Goal: Task Accomplishment & Management: Use online tool/utility

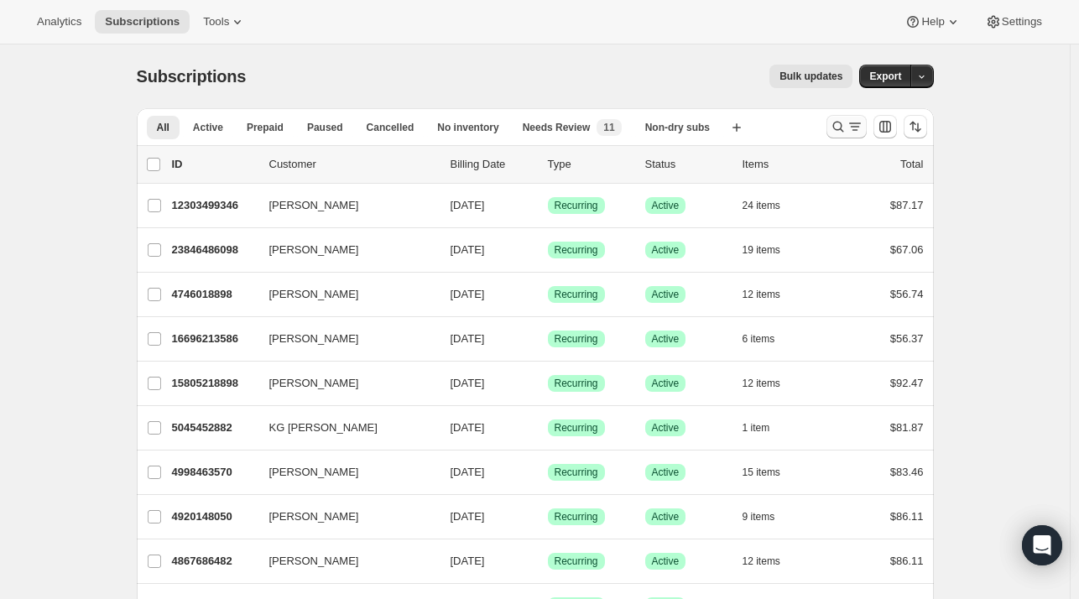
click at [839, 128] on icon "Search and filter results" at bounding box center [837, 126] width 17 height 17
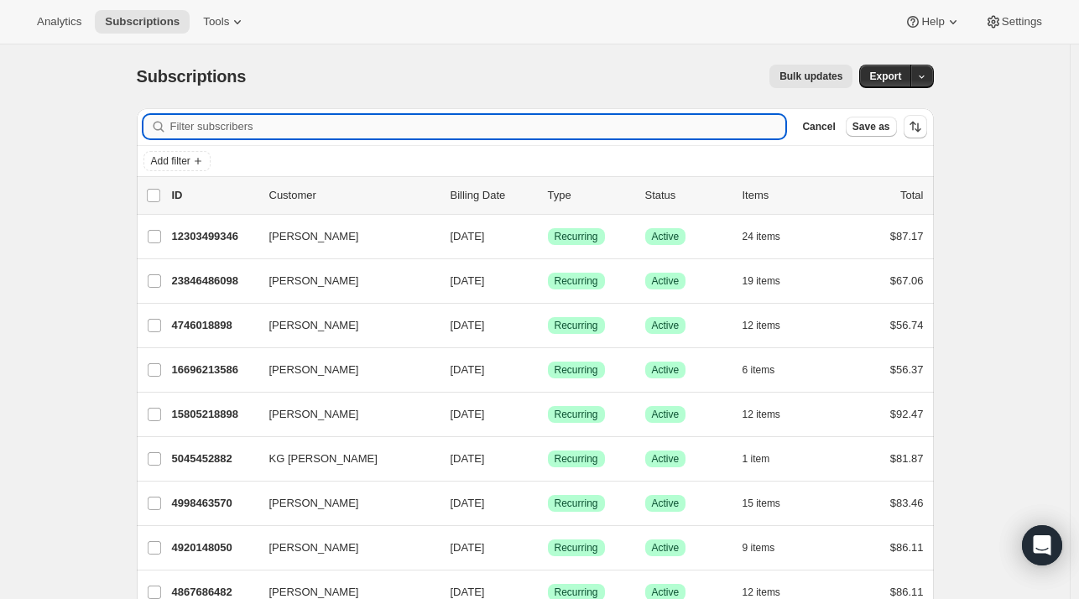
drag, startPoint x: 314, startPoint y: 145, endPoint x: 320, endPoint y: 131, distance: 15.8
click at [314, 146] on div "Add filter" at bounding box center [535, 161] width 797 height 30
click at [322, 128] on input "Filter subscribers" at bounding box center [478, 126] width 616 height 23
paste input "[EMAIL_ADDRESS][DOMAIN_NAME]"
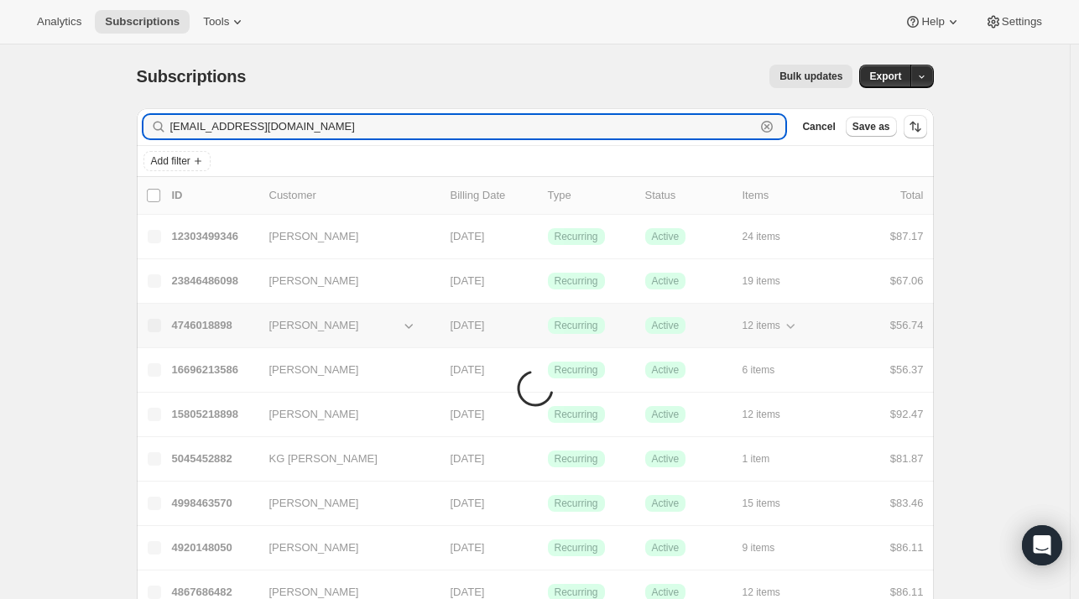
type input "[EMAIL_ADDRESS][DOMAIN_NAME]"
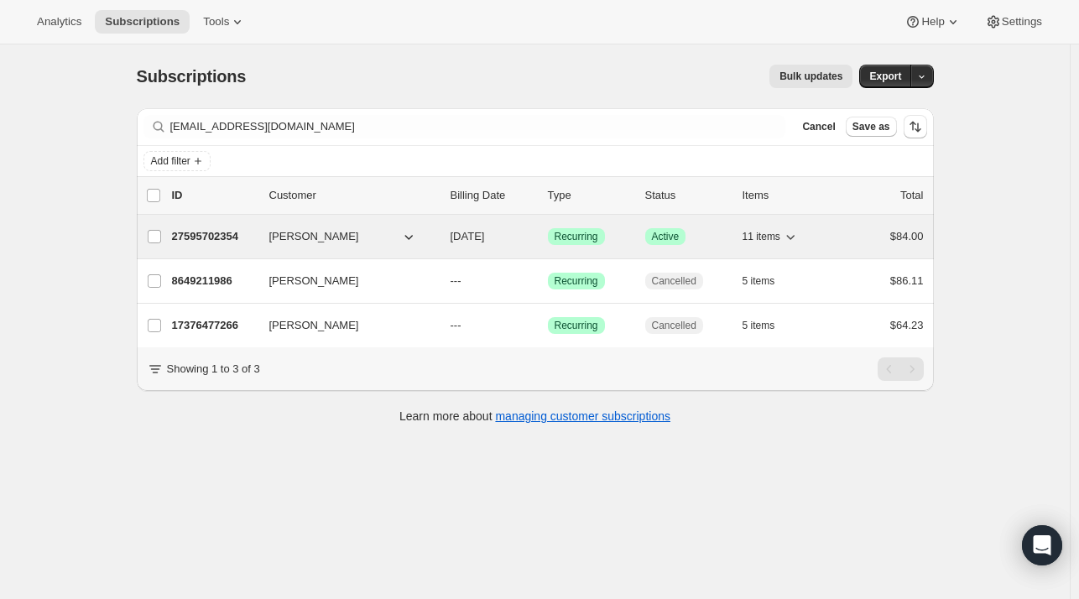
click at [235, 242] on p "27595702354" at bounding box center [214, 236] width 84 height 17
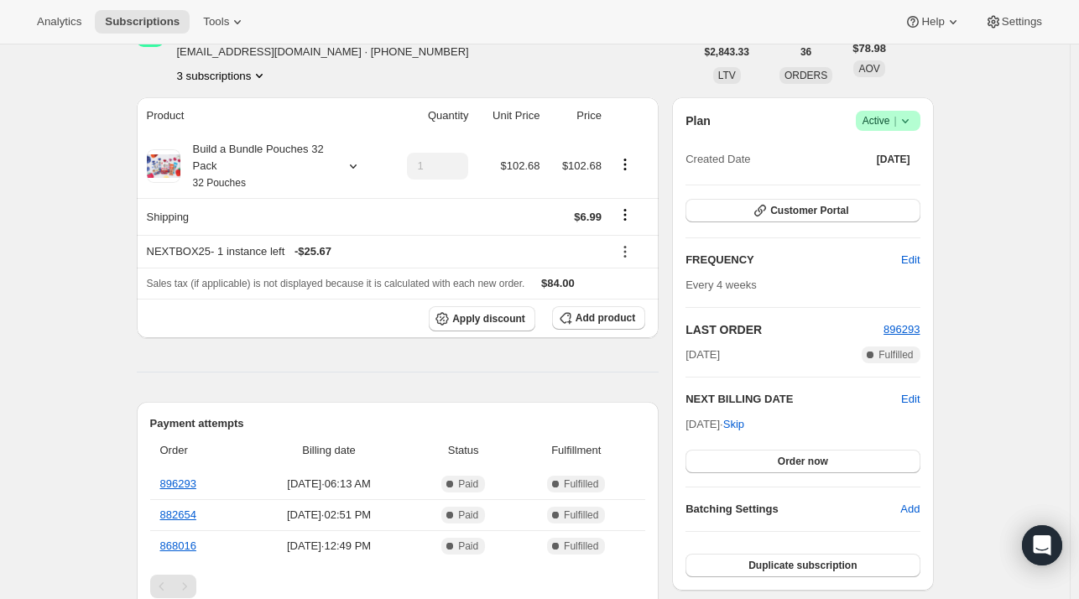
scroll to position [84, 0]
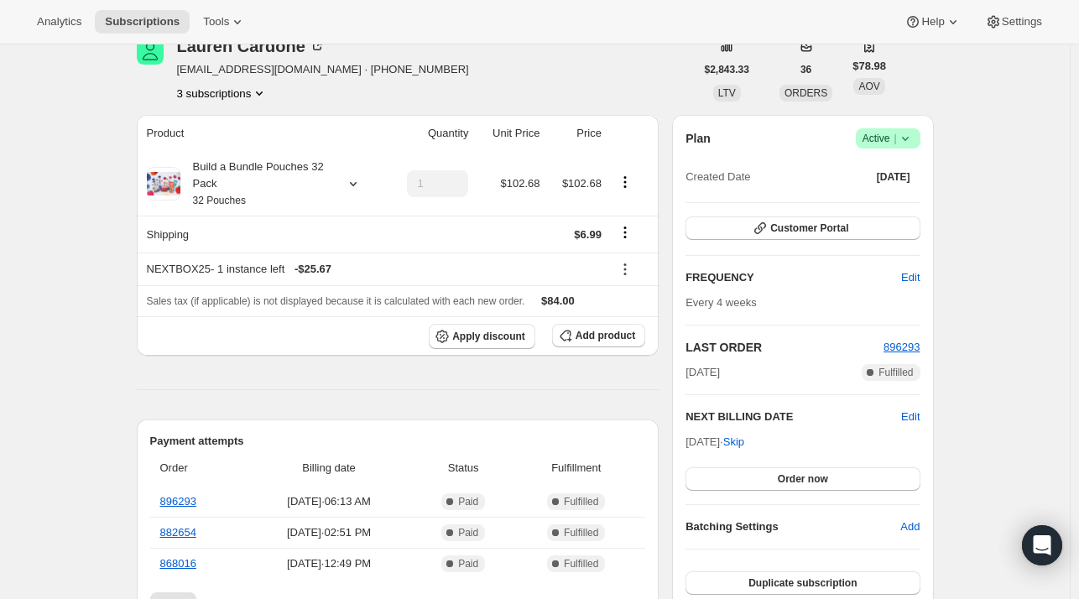
click at [235, 95] on button "3 subscriptions" at bounding box center [222, 93] width 91 height 17
click at [251, 125] on span "17376477266" at bounding box center [227, 124] width 117 height 17
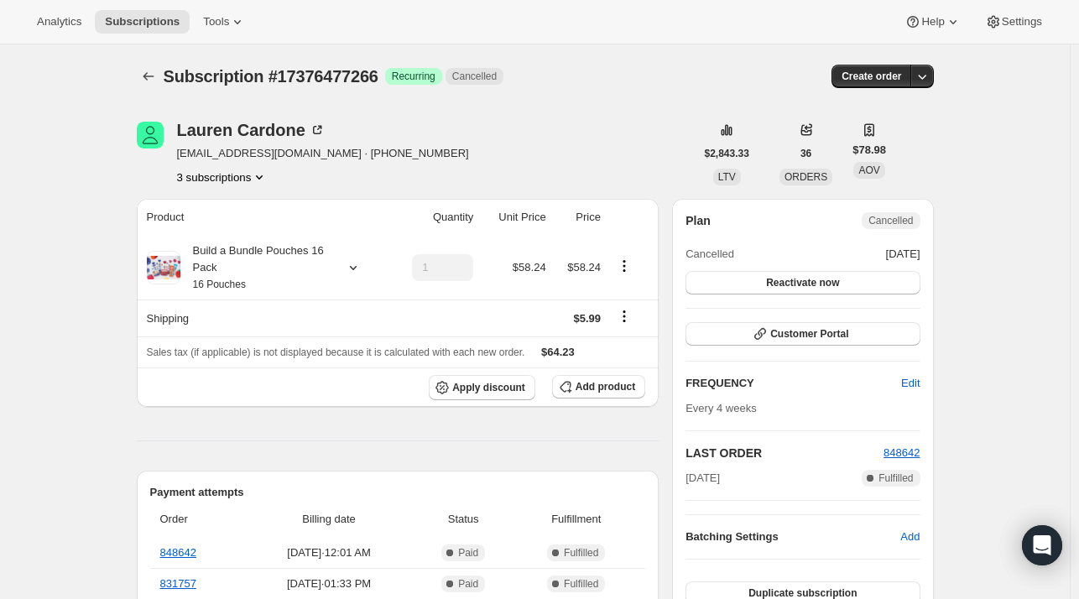
click at [252, 179] on button "3 subscriptions" at bounding box center [222, 177] width 91 height 17
click at [239, 230] on span "27595702354" at bounding box center [227, 236] width 117 height 17
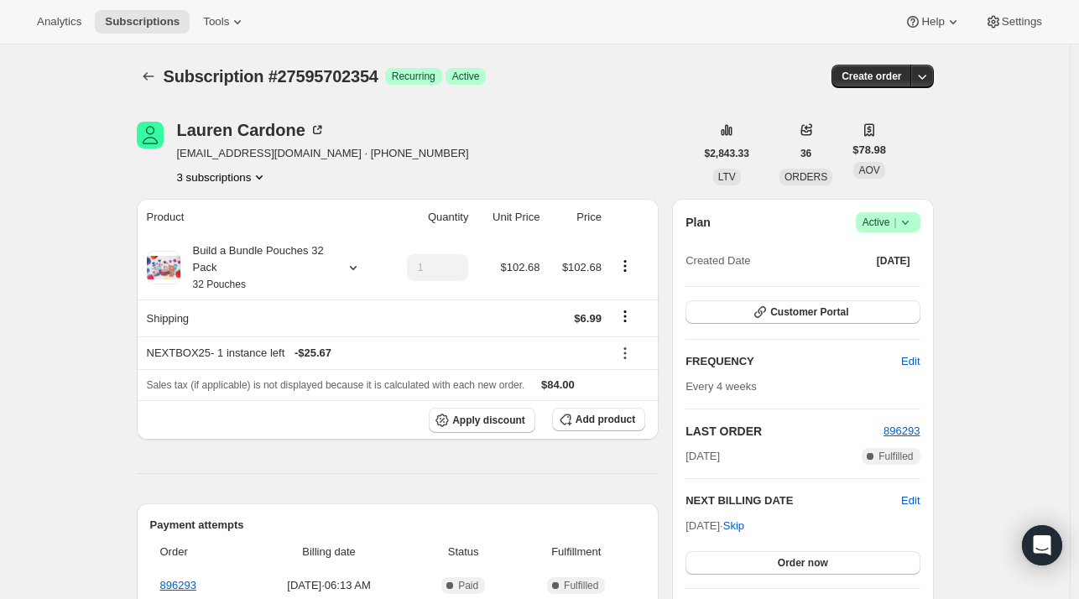
click at [215, 170] on button "3 subscriptions" at bounding box center [222, 177] width 91 height 17
click at [222, 262] on span "8649211986" at bounding box center [199, 264] width 60 height 13
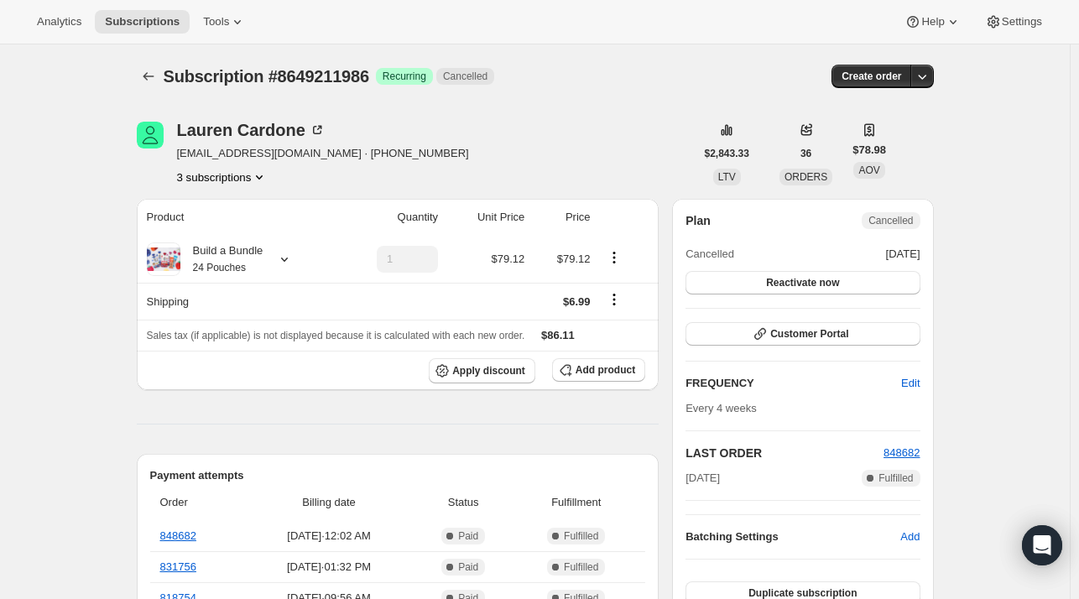
click at [237, 177] on button "3 subscriptions" at bounding box center [222, 177] width 91 height 17
click at [237, 231] on span "27595702354" at bounding box center [227, 236] width 111 height 17
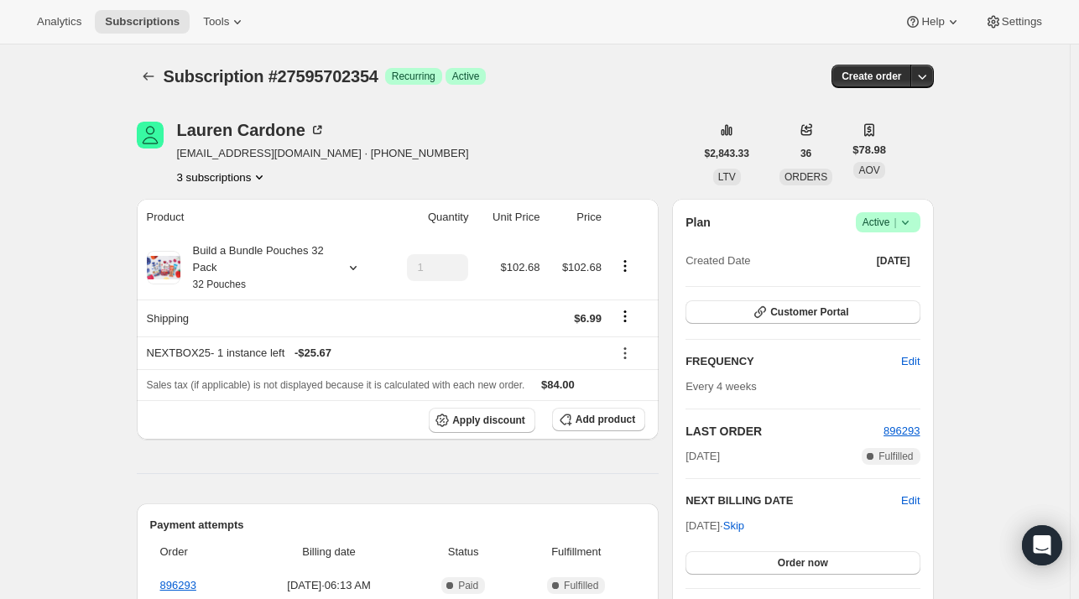
click at [815, 309] on span "Customer Portal" at bounding box center [809, 311] width 78 height 13
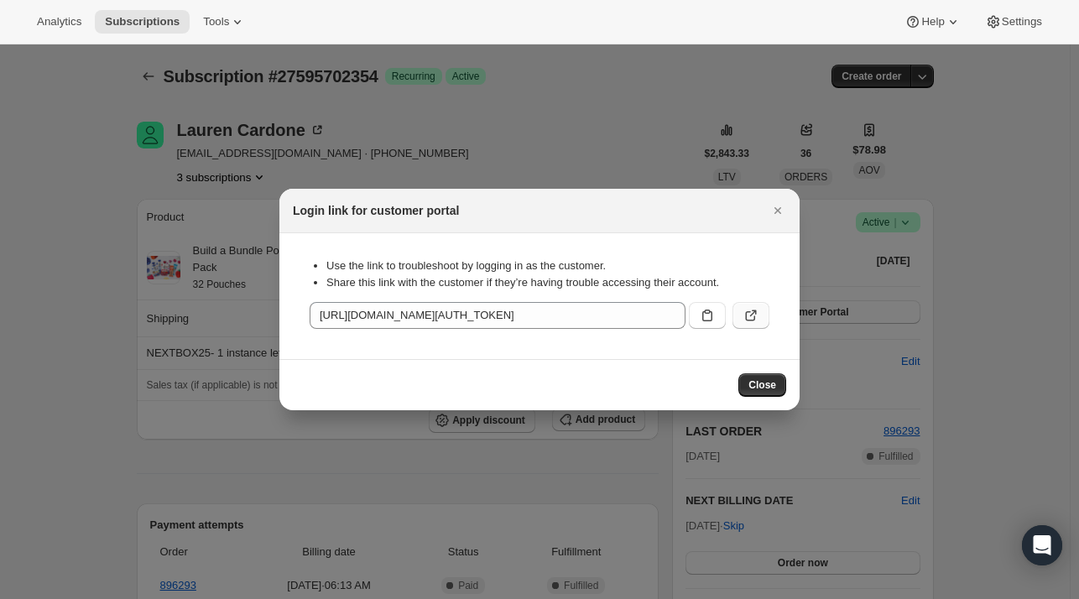
click at [748, 318] on icon ":ro2:" at bounding box center [750, 315] width 17 height 17
drag, startPoint x: 782, startPoint y: 209, endPoint x: 750, endPoint y: 246, distance: 48.8
click at [782, 210] on icon "Close" at bounding box center [777, 210] width 17 height 17
